Goal: Navigation & Orientation: Find specific page/section

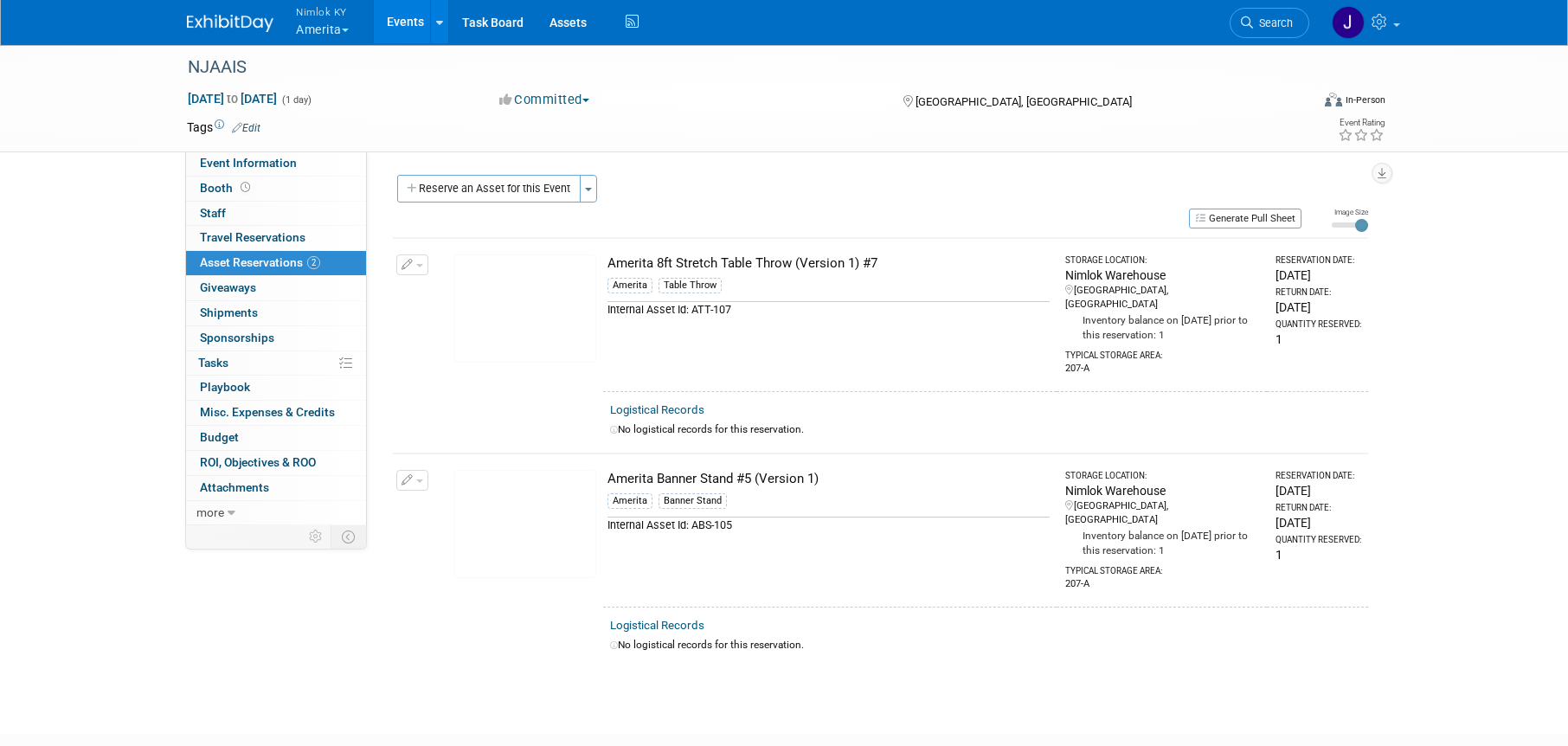
click at [407, 24] on link "Events" at bounding box center [405, 21] width 63 height 43
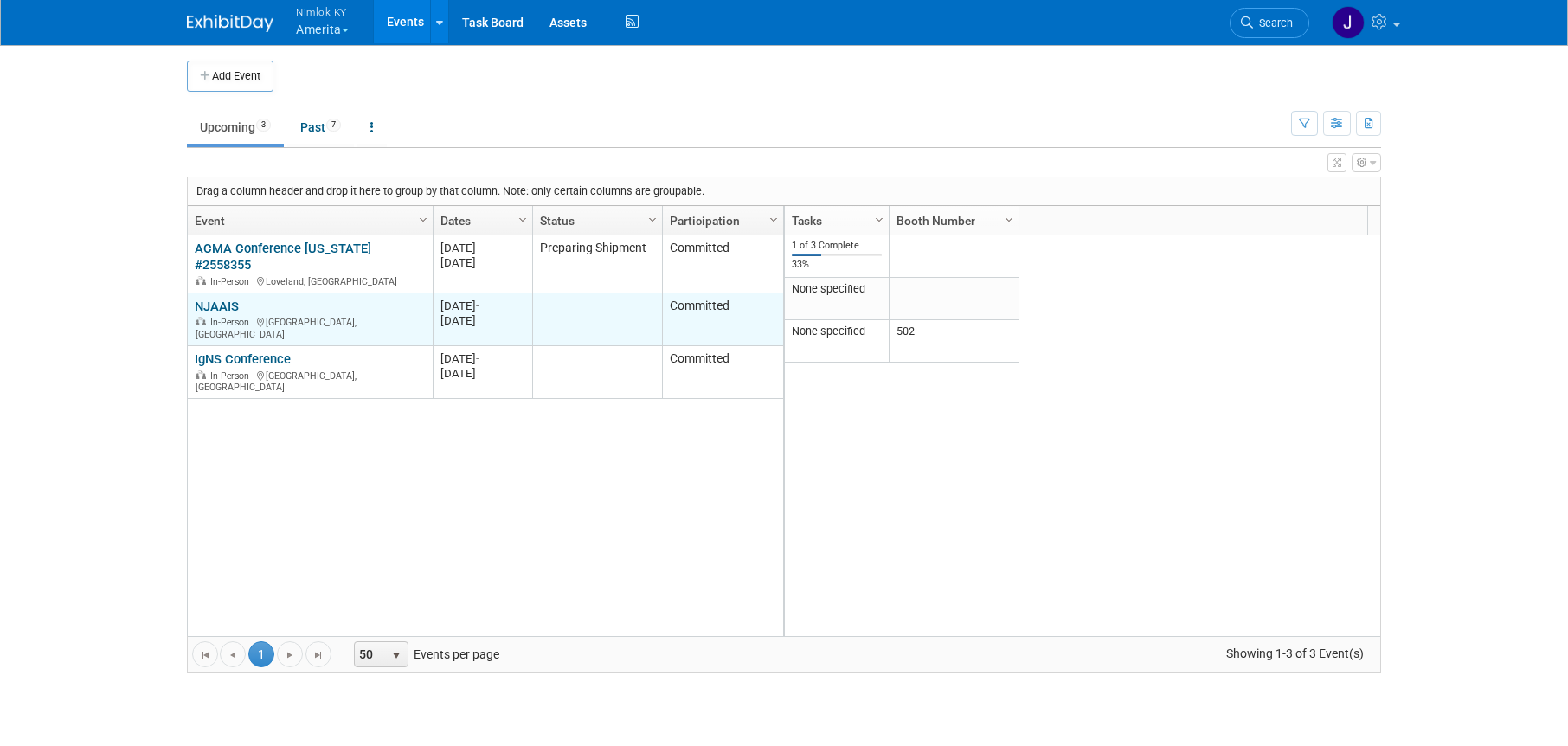
click at [232, 298] on link "NJAAIS" at bounding box center [217, 306] width 44 height 16
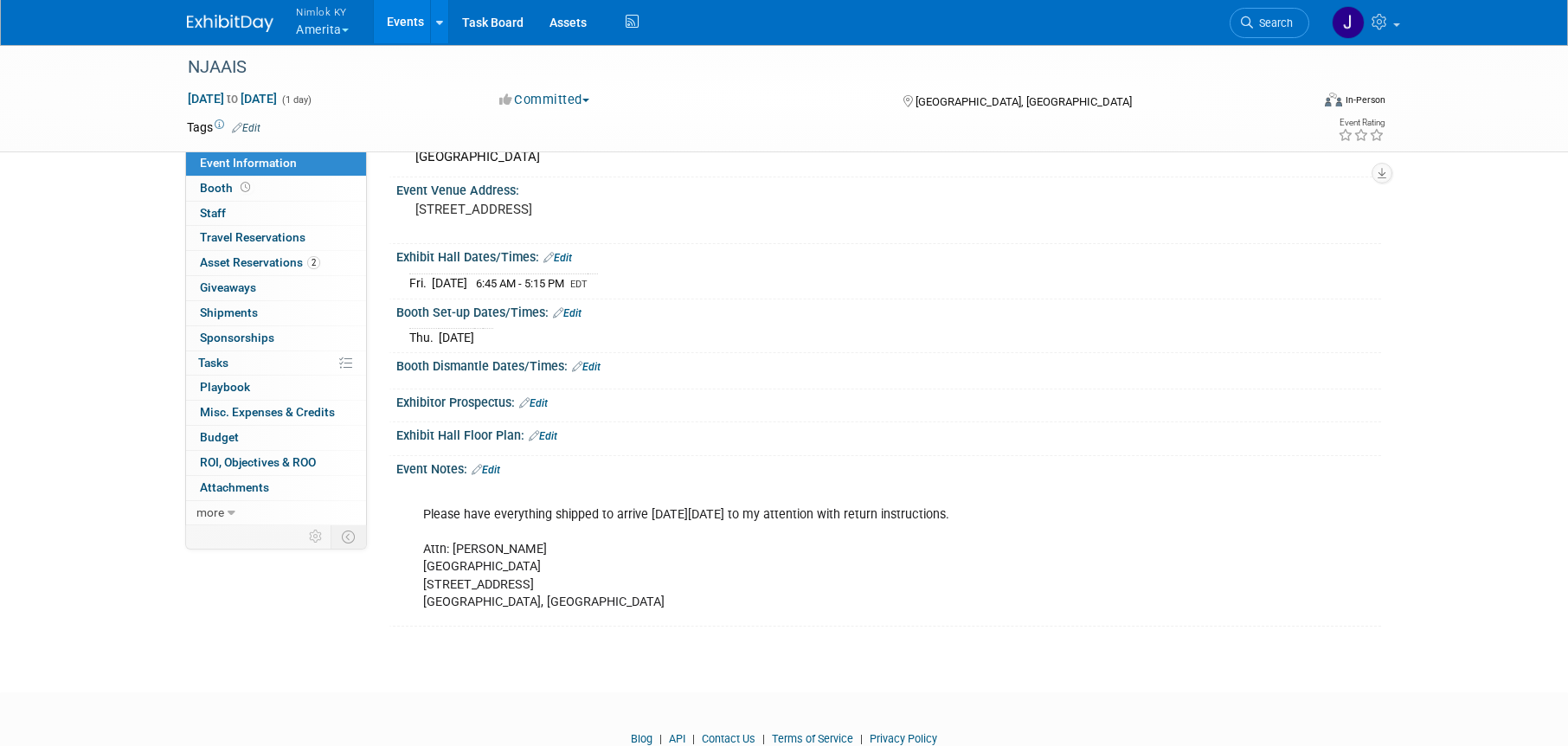
scroll to position [153, 0]
